Goal: Find specific page/section: Find specific page/section

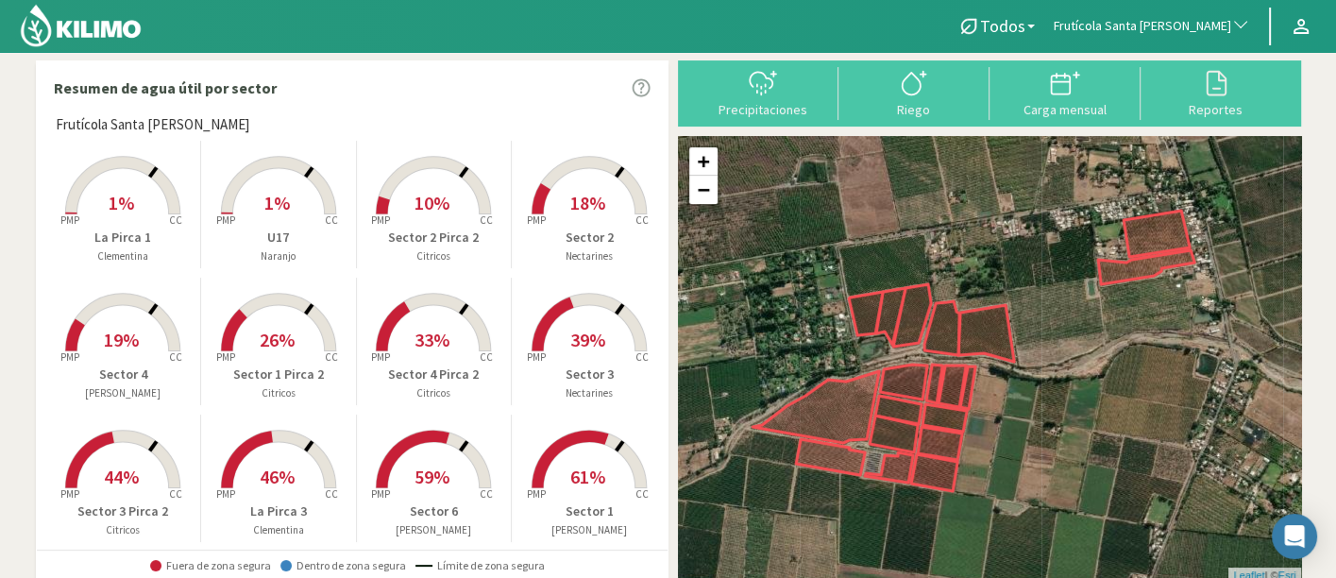
click at [1169, 25] on span "Frutícola Santa [PERSON_NAME]" at bounding box center [1143, 26] width 178 height 19
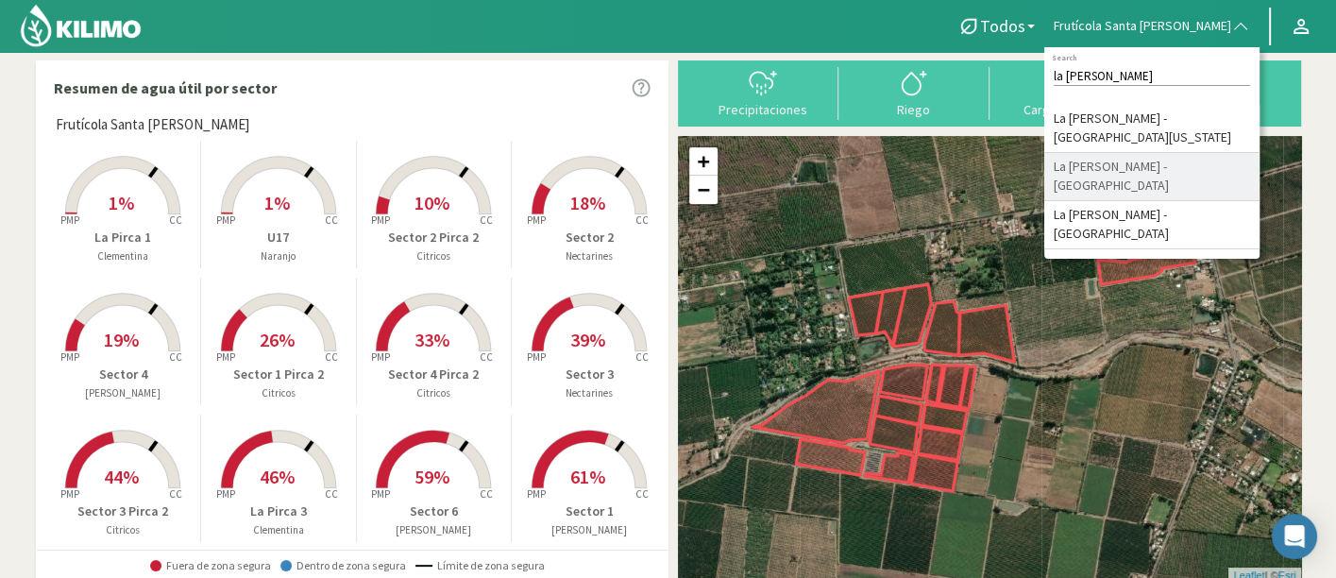
type input "la [PERSON_NAME]"
click at [1185, 153] on li "La [PERSON_NAME] - [GEOGRAPHIC_DATA]" at bounding box center [1151, 177] width 215 height 48
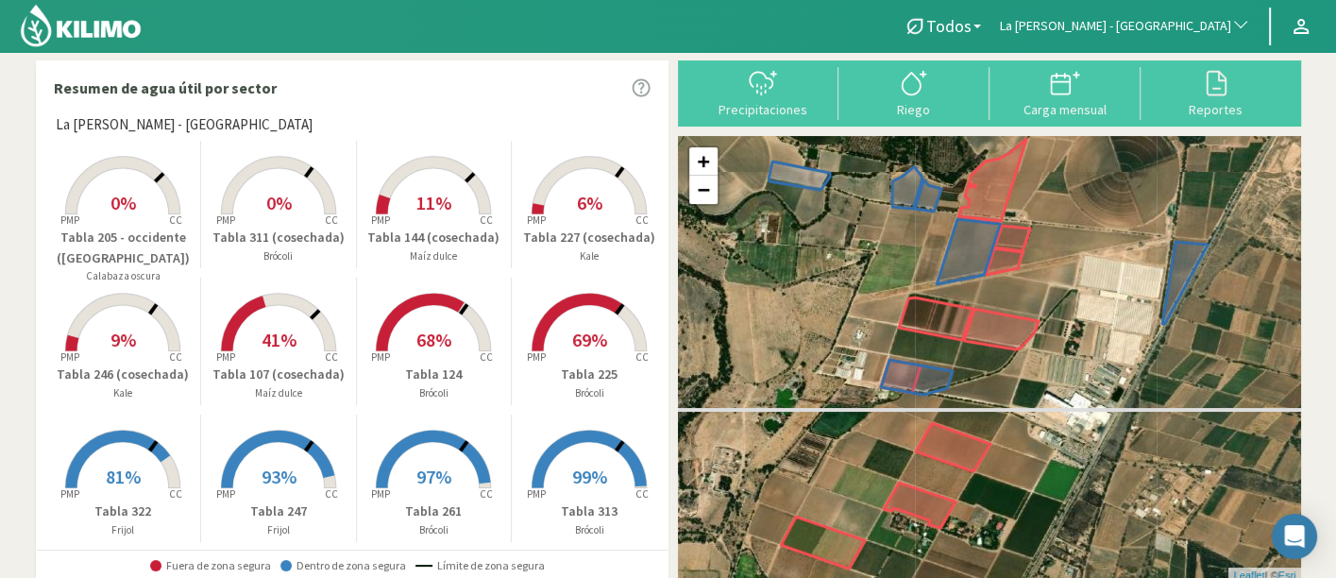
click at [554, 389] on p "Brócoli" at bounding box center [590, 393] width 156 height 16
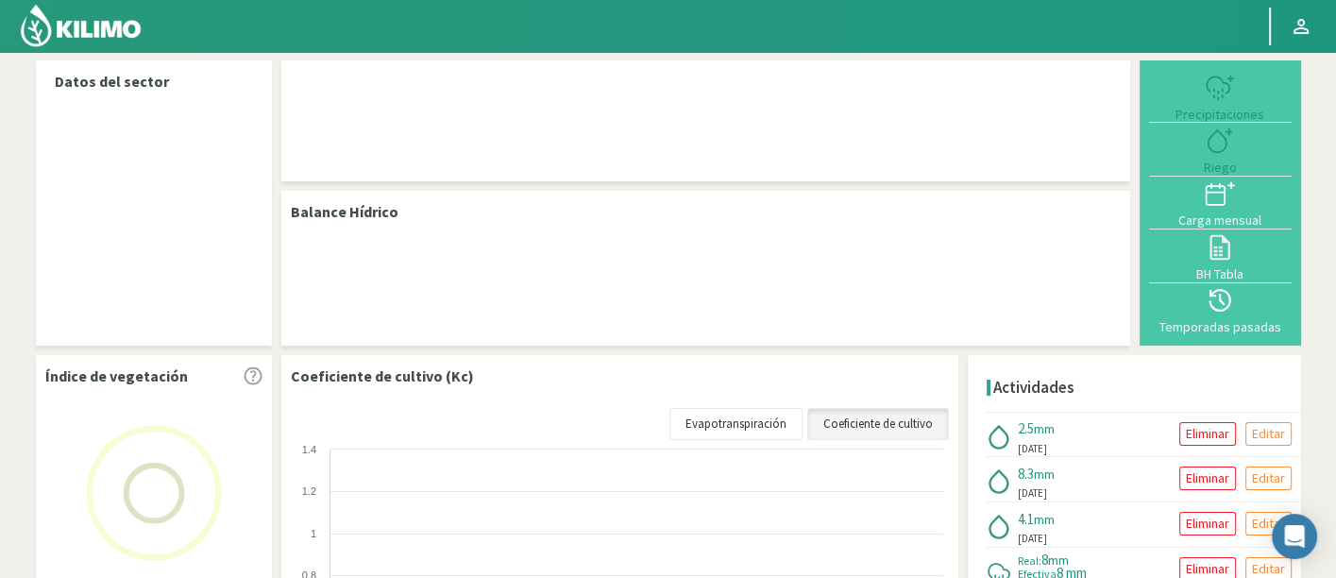
select select "162: Object"
select select "5: Object"
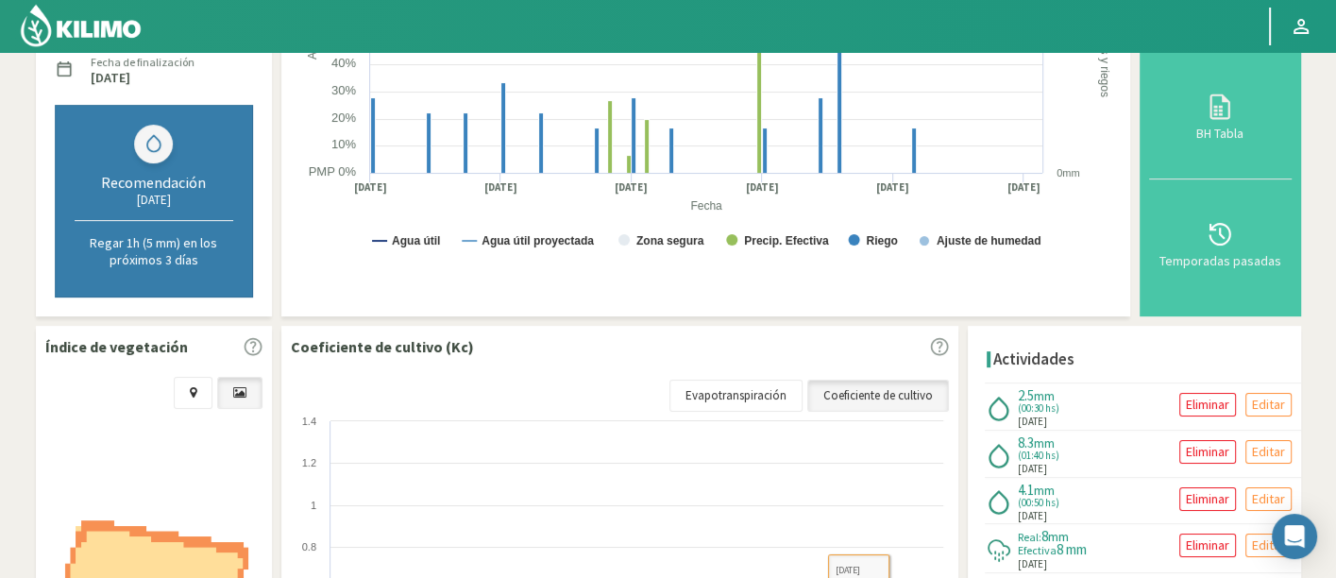
scroll to position [401, 0]
